Goal: Task Accomplishment & Management: Use online tool/utility

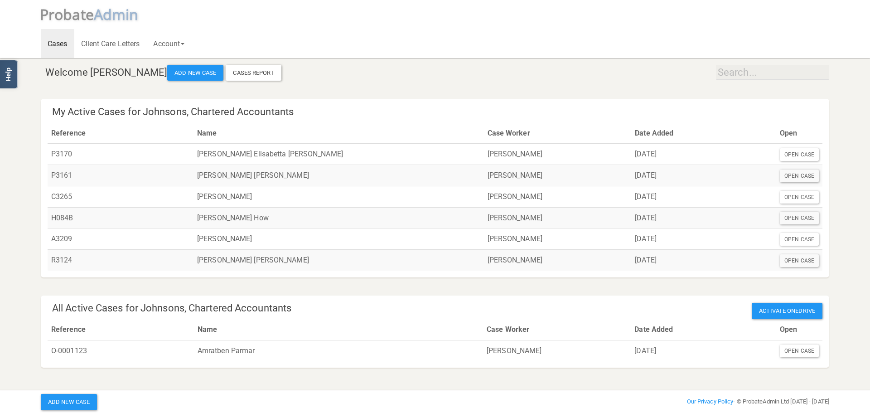
click at [291, 310] on h4 "All Active Cases for Johnsons, Chartered Accountants Activate OneDrive" at bounding box center [437, 308] width 771 height 11
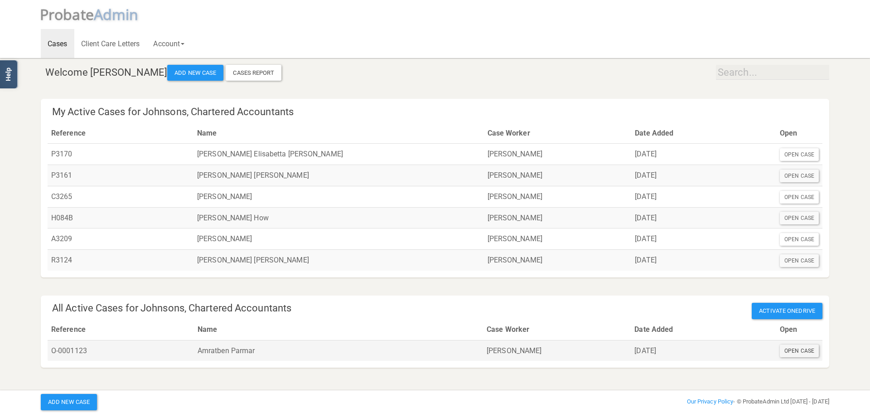
click at [797, 350] on div "Open Case" at bounding box center [799, 351] width 39 height 13
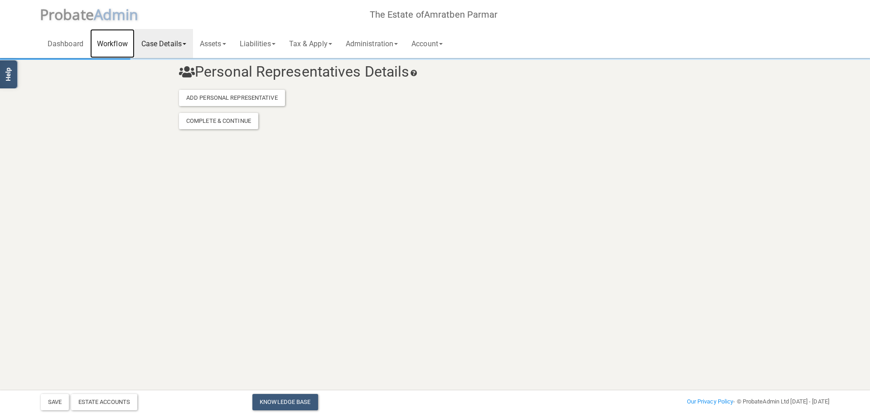
click at [126, 45] on link "Workflow" at bounding box center [112, 43] width 44 height 29
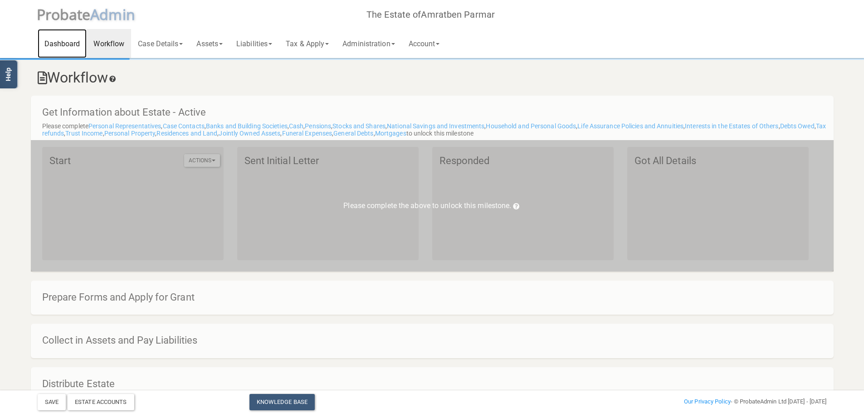
click at [69, 45] on link "Dashboard" at bounding box center [62, 43] width 49 height 29
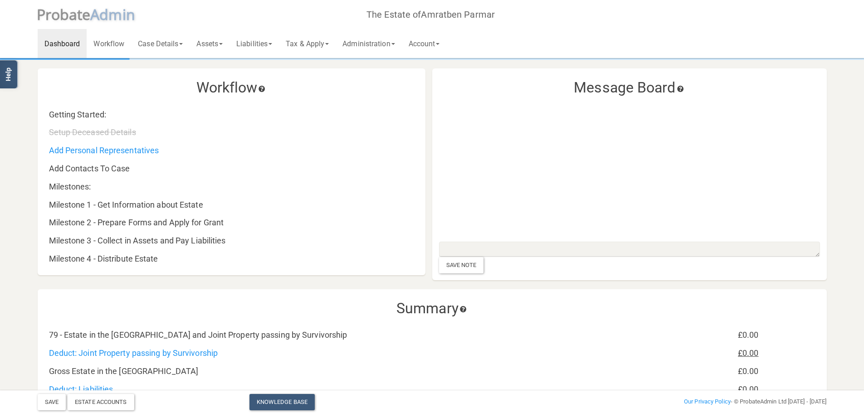
click at [91, 19] on span "A dmin" at bounding box center [112, 14] width 45 height 19
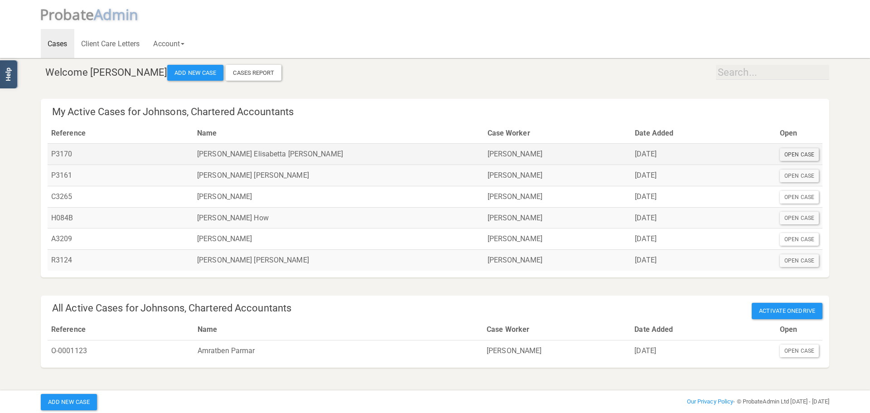
click at [793, 156] on div "Open Case" at bounding box center [799, 154] width 39 height 13
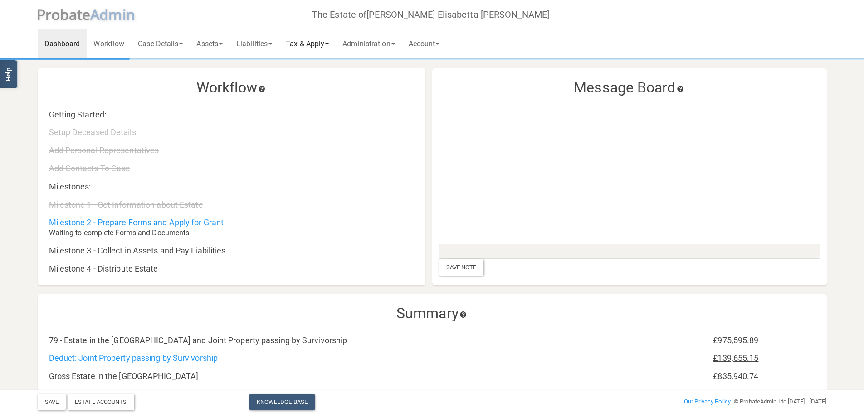
click at [330, 43] on link "Tax & Apply" at bounding box center [307, 43] width 57 height 29
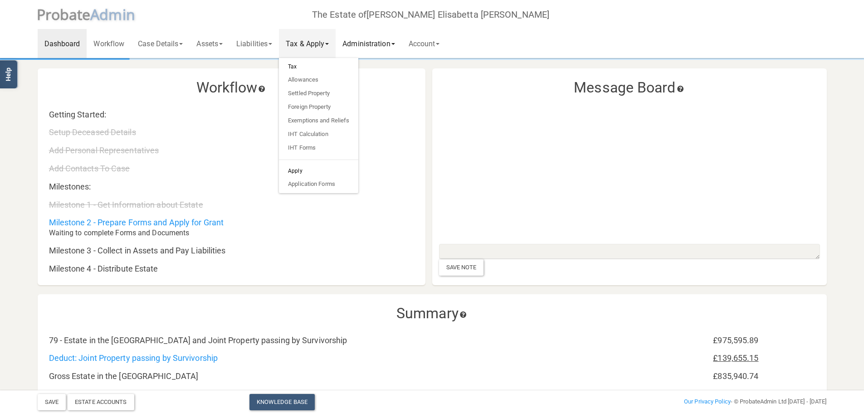
click at [362, 44] on link "Administration" at bounding box center [368, 43] width 66 height 29
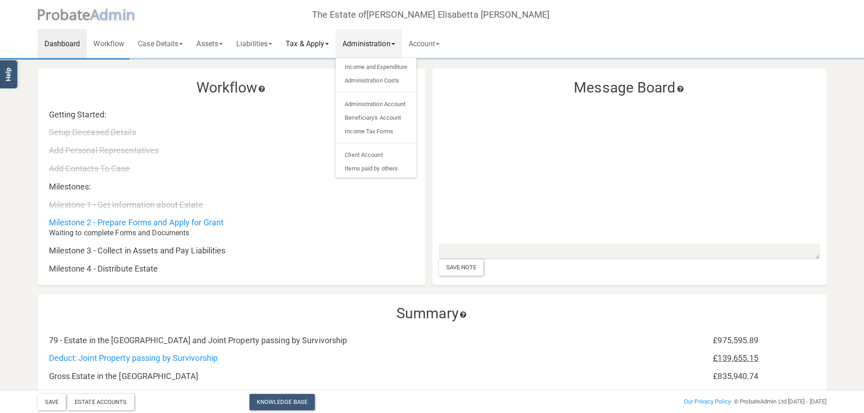
click at [316, 41] on link "Tax & Apply" at bounding box center [307, 43] width 57 height 29
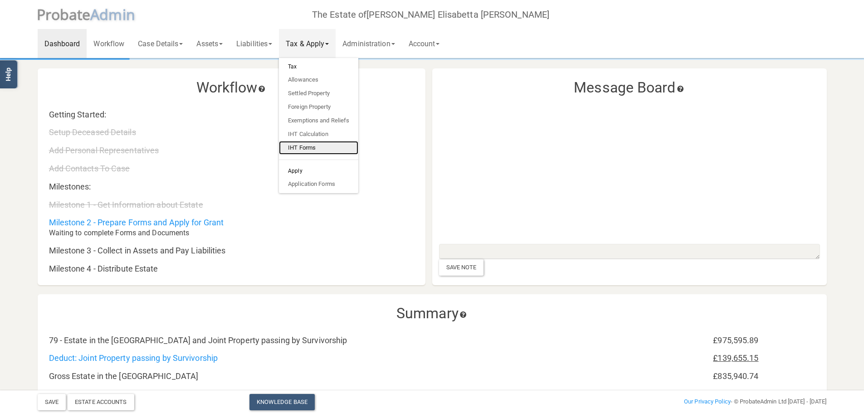
click at [312, 149] on link "IHT Forms" at bounding box center [318, 148] width 79 height 14
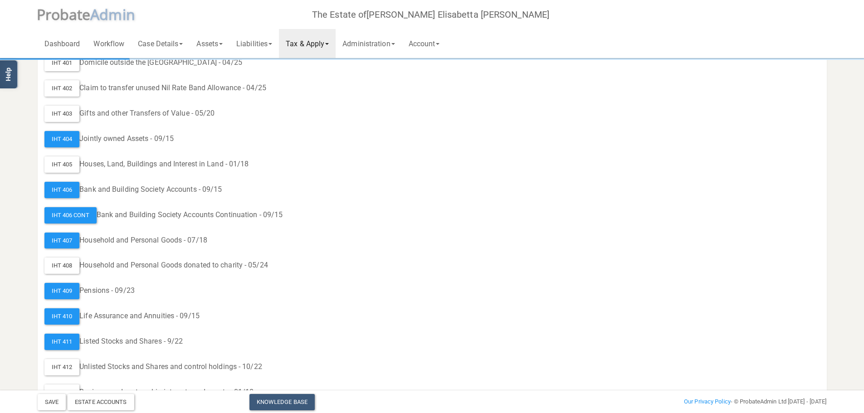
scroll to position [317, 0]
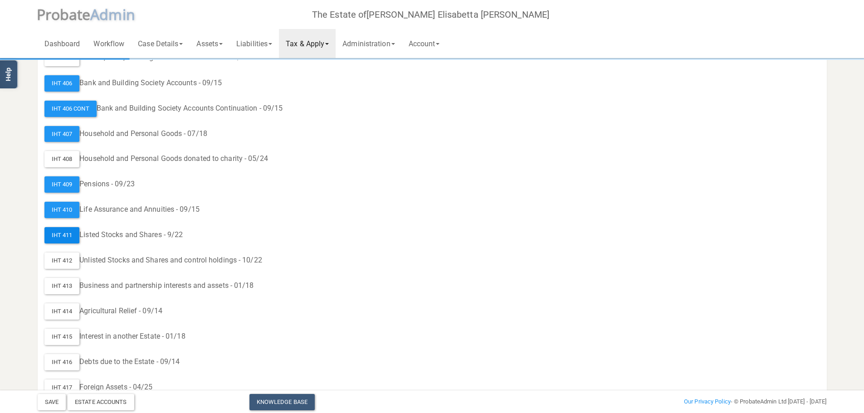
click at [50, 240] on div "IHT 411" at bounding box center [61, 235] width 35 height 16
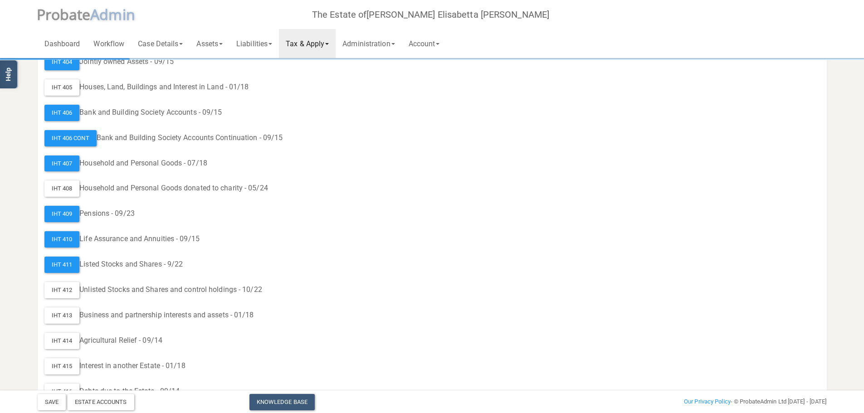
scroll to position [272, 0]
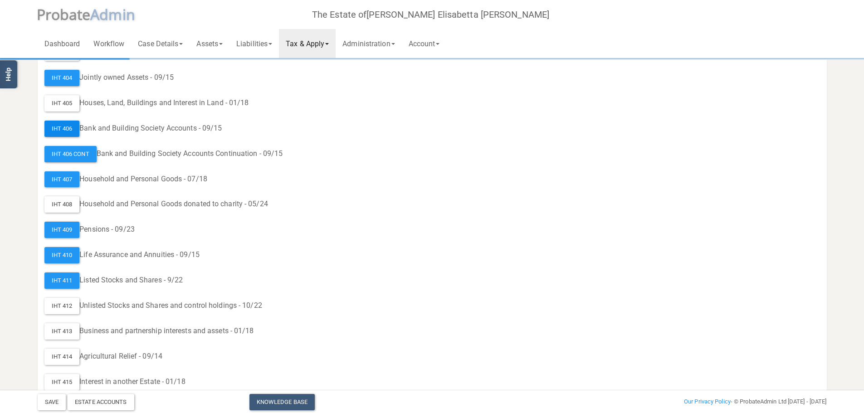
click at [70, 124] on div "IHT 406" at bounding box center [61, 129] width 35 height 16
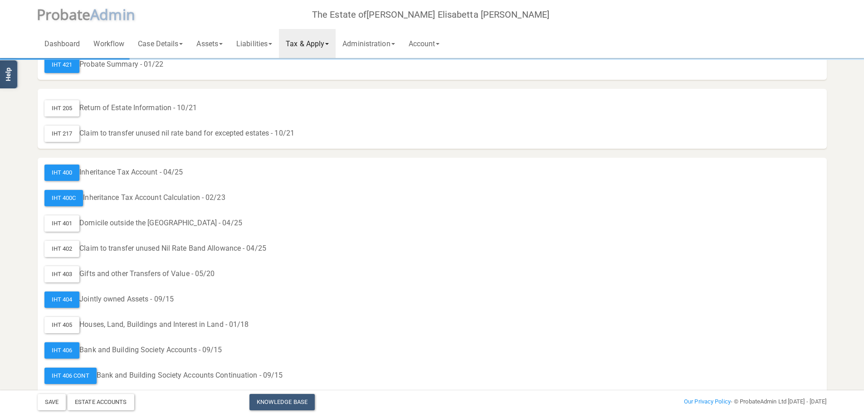
scroll to position [45, 0]
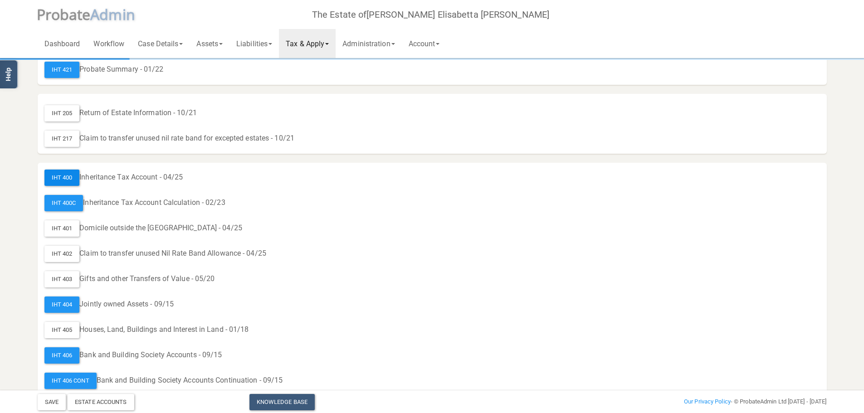
click at [69, 178] on div "IHT 400" at bounding box center [61, 178] width 35 height 16
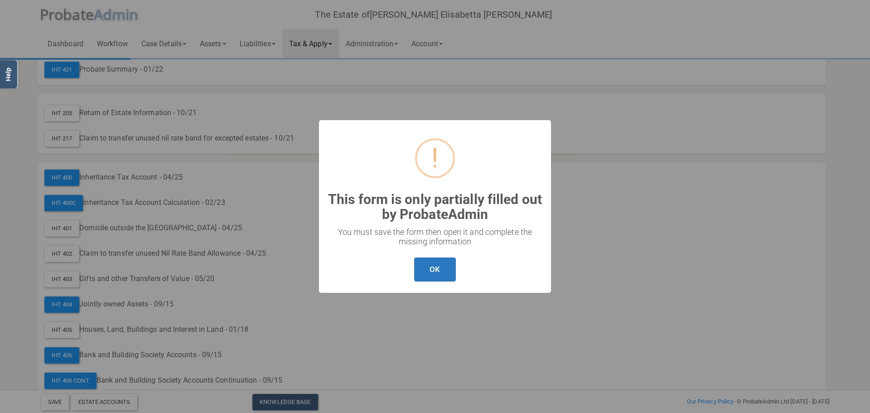
click at [437, 265] on button "OK" at bounding box center [434, 270] width 41 height 24
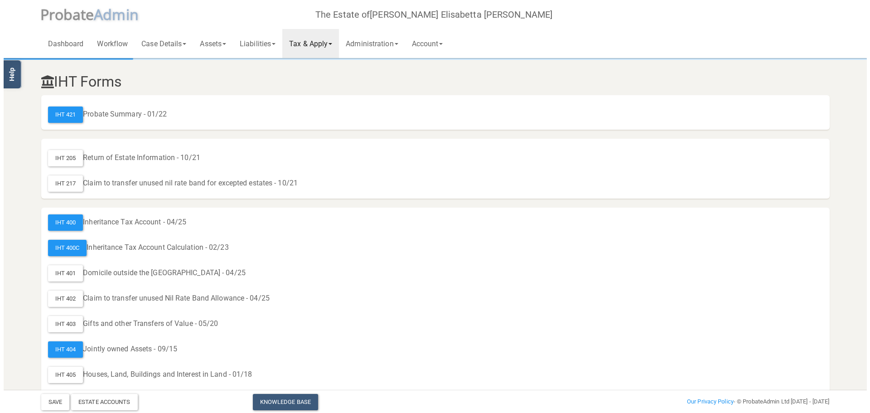
scroll to position [0, 0]
click at [228, 48] on link "Assets" at bounding box center [210, 43] width 40 height 29
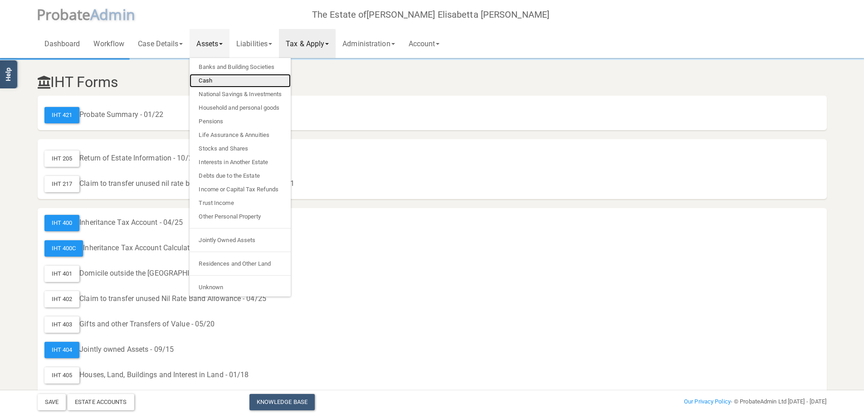
click at [224, 79] on link "Cash" at bounding box center [240, 81] width 101 height 14
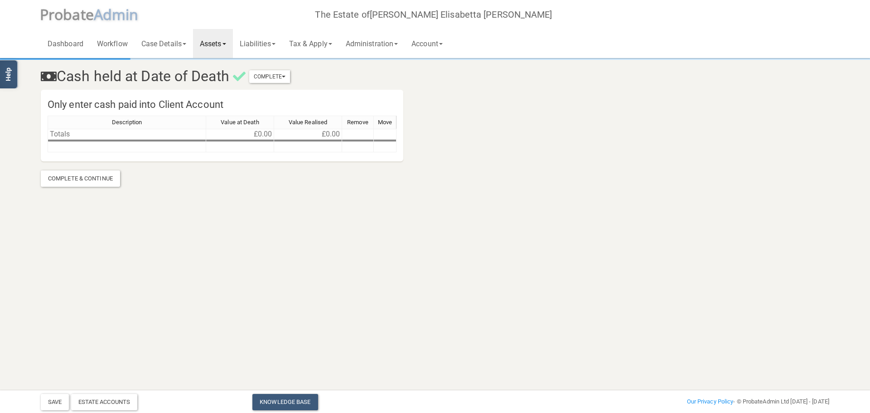
click at [232, 45] on link "Assets" at bounding box center [213, 43] width 40 height 29
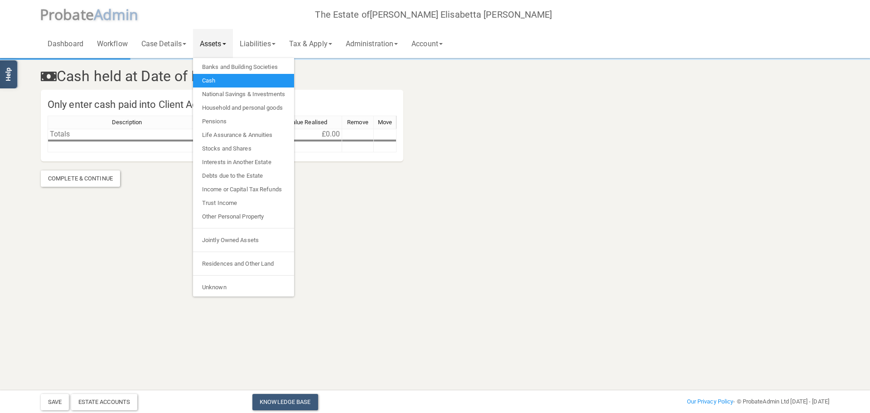
click at [227, 59] on ul "Banks and Building Societies Cash National Savings & Investments Household and …" at bounding box center [243, 177] width 101 height 238
click at [227, 68] on link "Banks and Building Societies" at bounding box center [243, 67] width 101 height 14
